Goal: Transaction & Acquisition: Purchase product/service

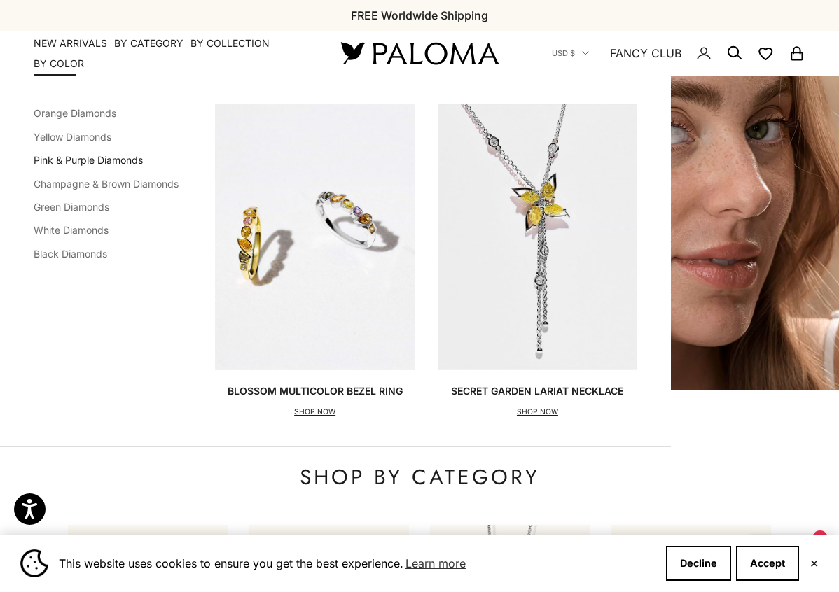
click at [73, 159] on link "Pink & Purple Diamonds" at bounding box center [88, 160] width 109 height 12
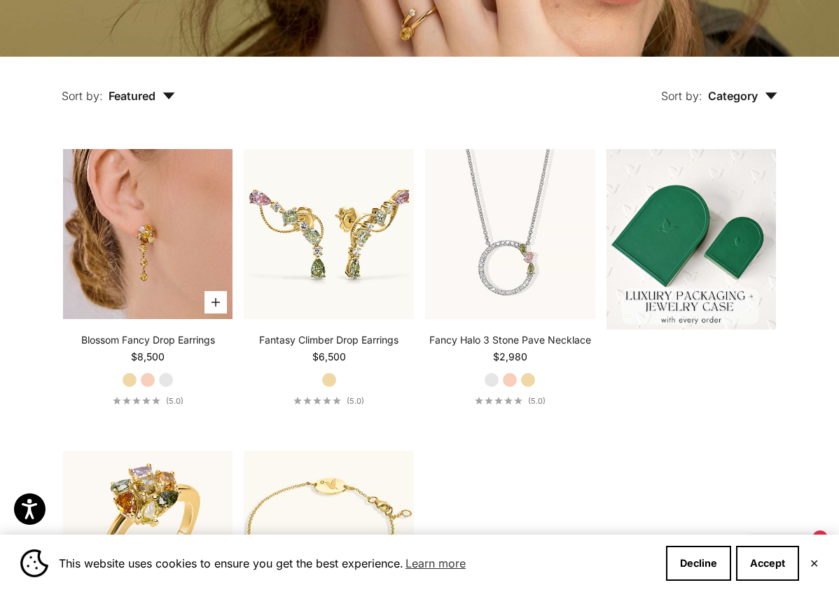
scroll to position [316, 0]
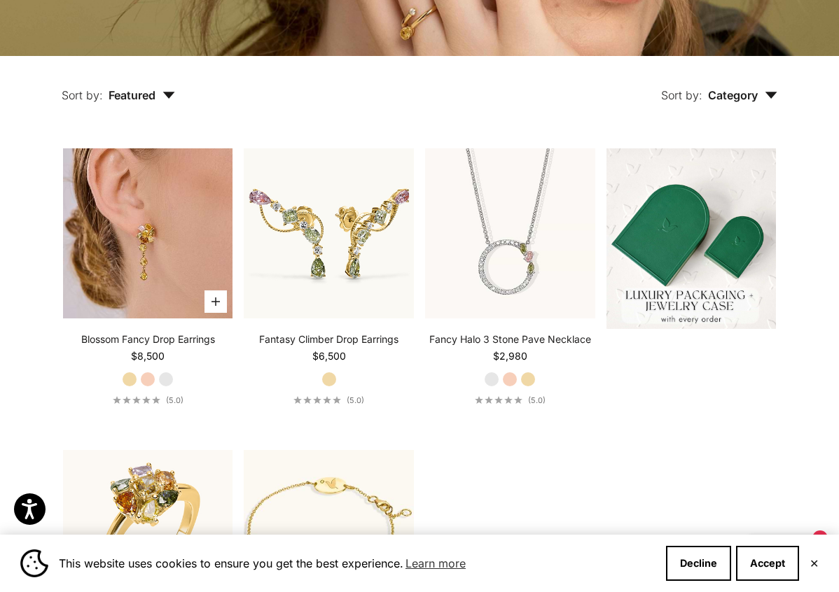
click at [169, 223] on img at bounding box center [148, 233] width 170 height 170
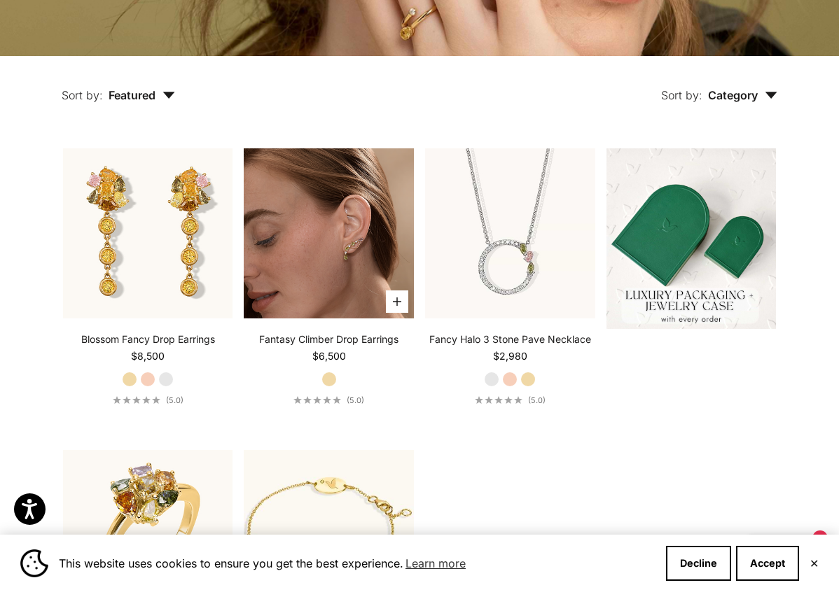
click at [317, 270] on img at bounding box center [329, 233] width 170 height 170
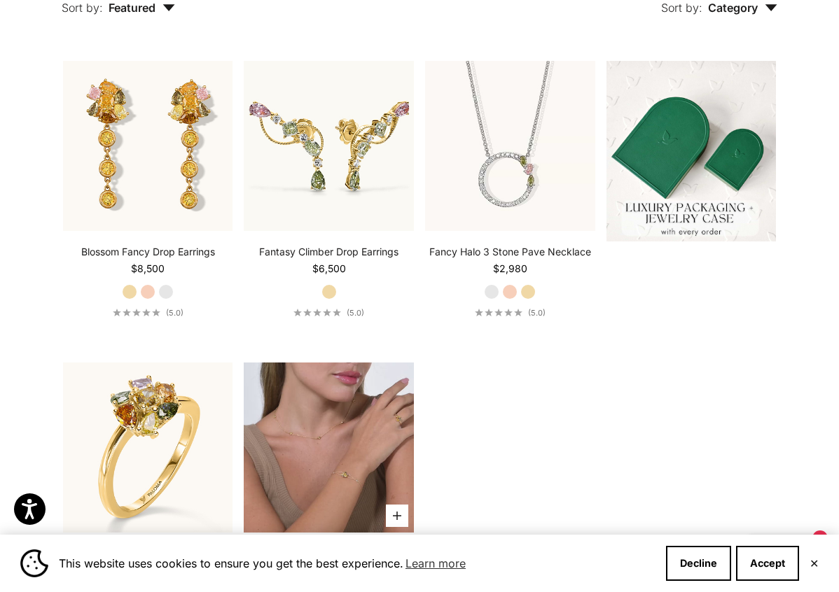
scroll to position [402, 0]
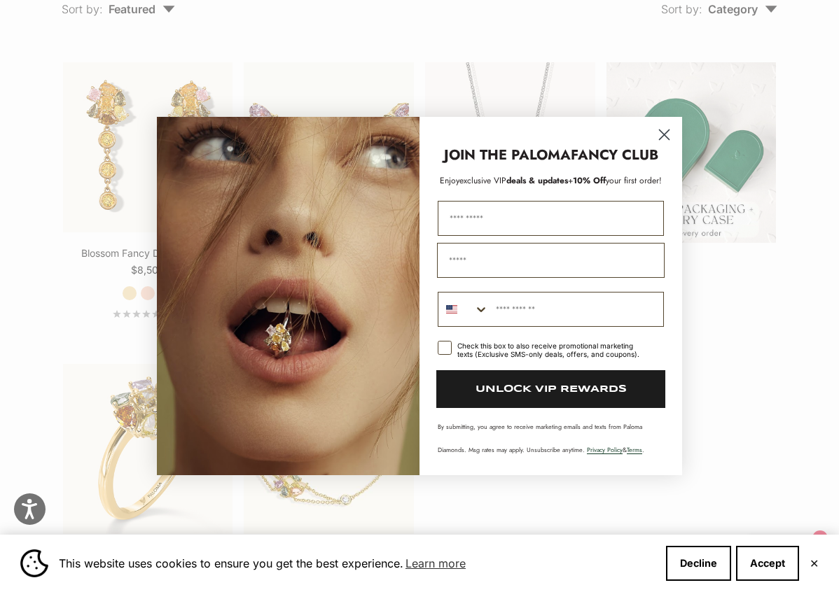
click at [663, 136] on icon "Close dialog" at bounding box center [665, 135] width 10 height 10
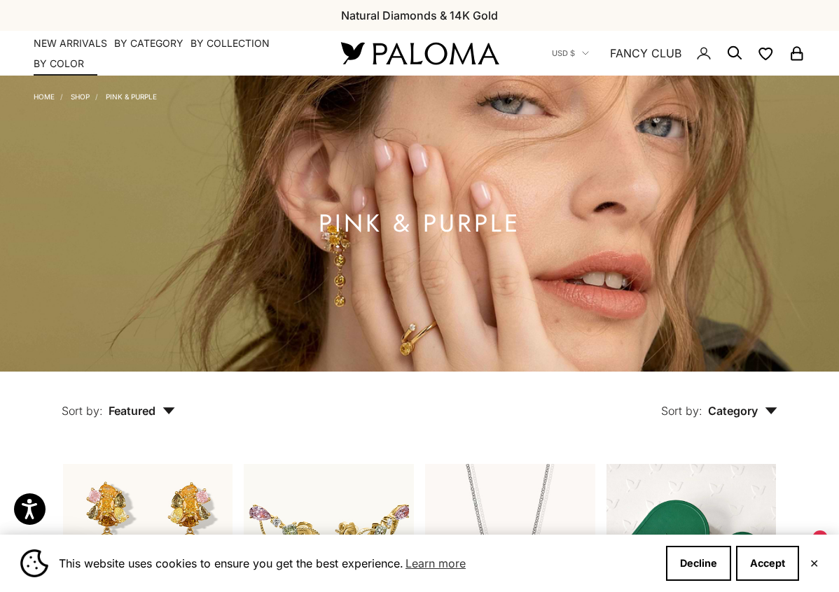
scroll to position [0, 0]
click at [65, 39] on link "NEW ARRIVALS" at bounding box center [71, 43] width 74 height 14
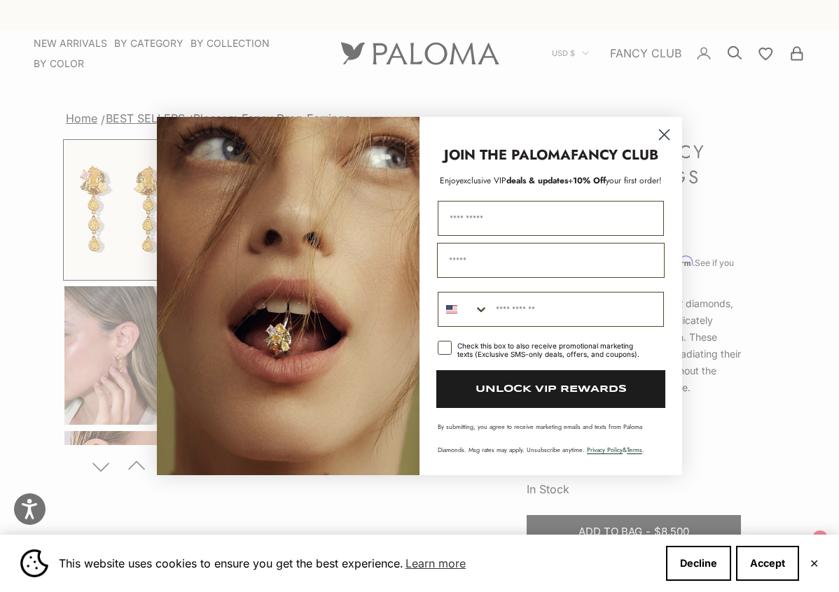
click at [670, 132] on circle "Close dialog" at bounding box center [664, 134] width 23 height 23
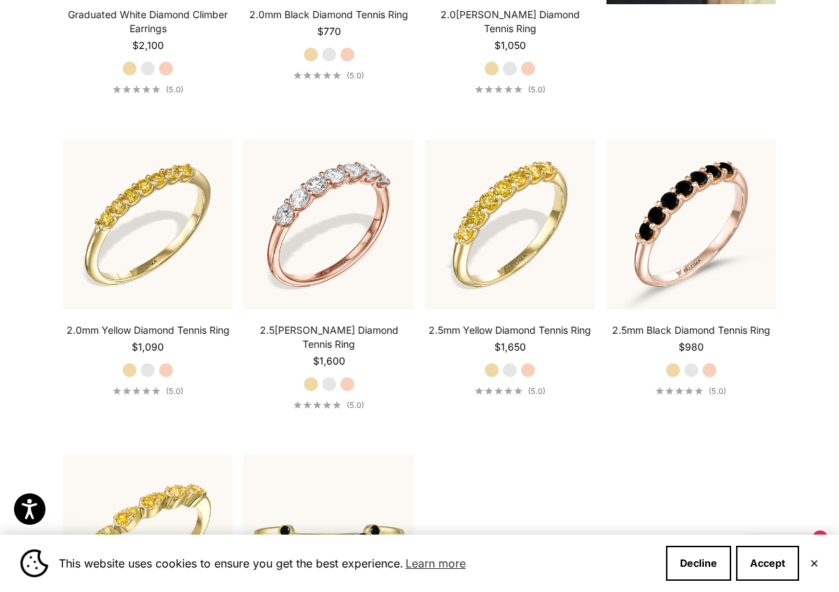
scroll to position [1900, 0]
